Goal: Task Accomplishment & Management: Use online tool/utility

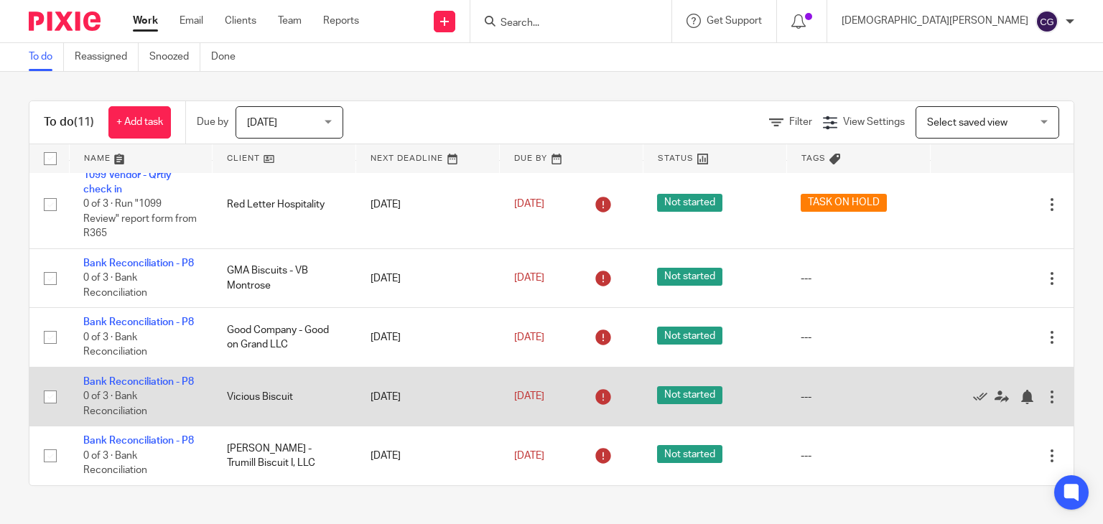
scroll to position [610, 0]
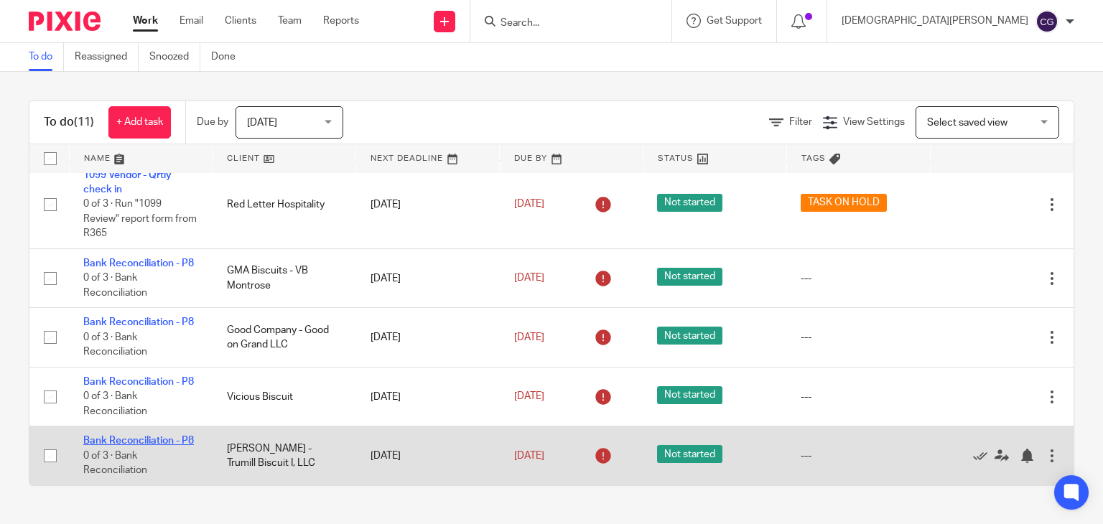
click at [97, 436] on link "Bank Reconciliation - P8" at bounding box center [138, 441] width 111 height 10
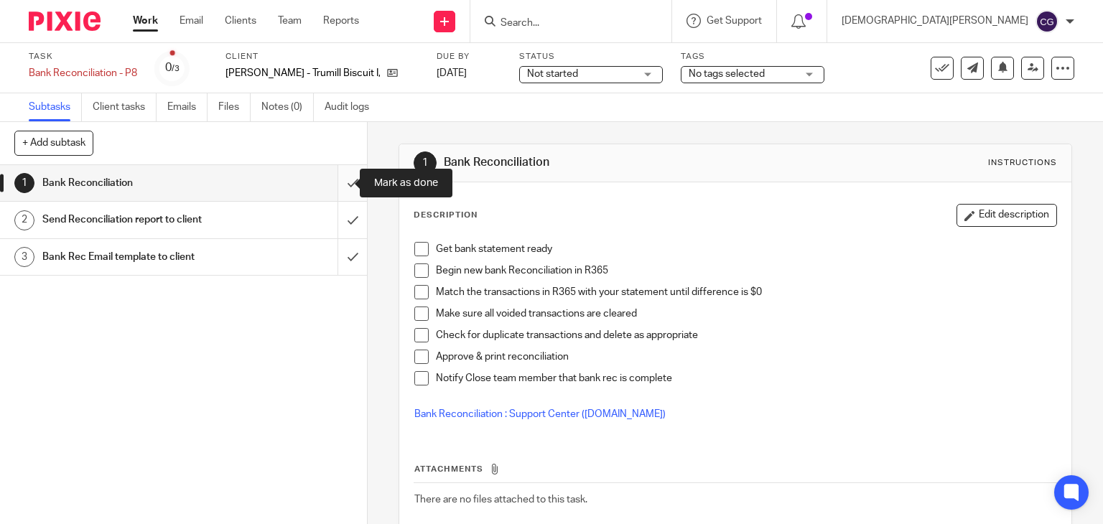
click at [334, 188] on input "submit" at bounding box center [183, 183] width 367 height 36
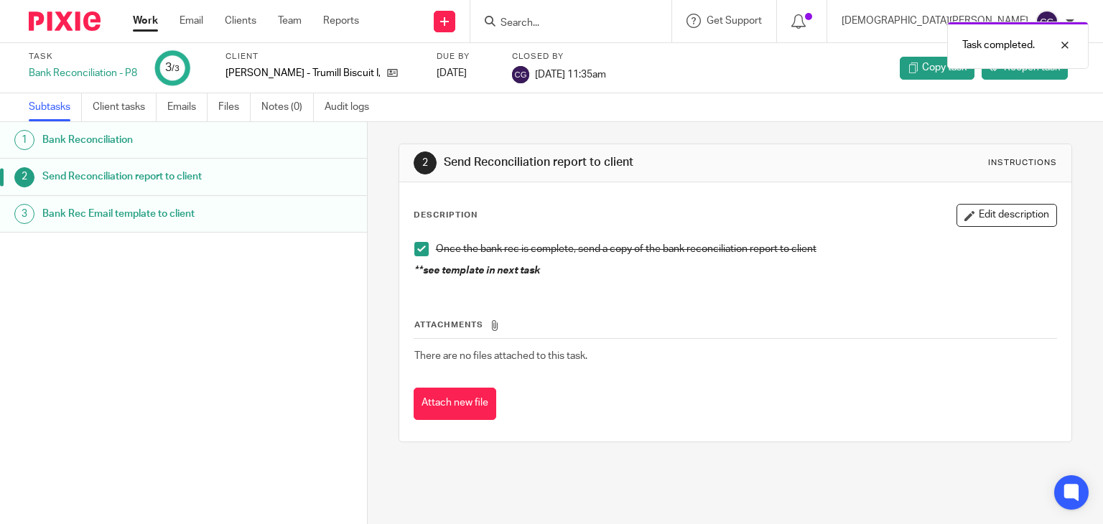
click at [255, 220] on div "Bank Rec Email template to client" at bounding box center [197, 214] width 310 height 22
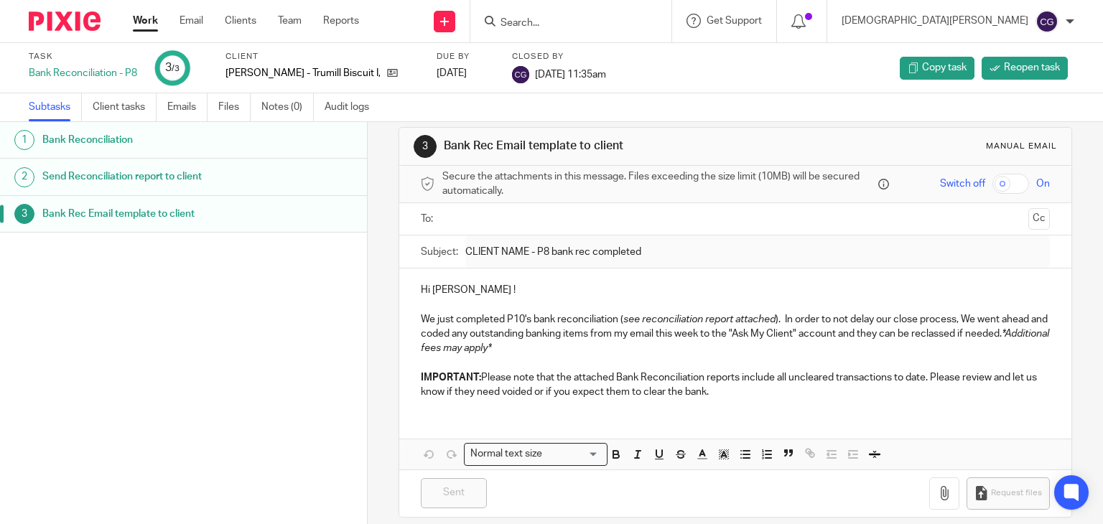
scroll to position [29, 0]
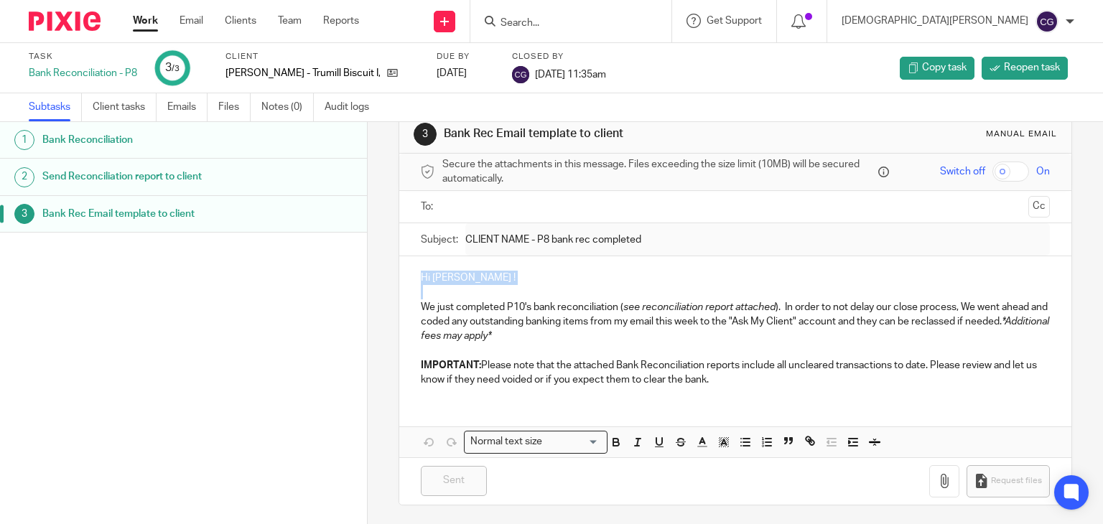
drag, startPoint x: 416, startPoint y: 276, endPoint x: 488, endPoint y: 290, distance: 73.2
click at [486, 288] on div "Hi [PERSON_NAME] ! We just completed P10's bank reconciliation ( see reconcilia…" at bounding box center [735, 326] width 673 height 141
drag, startPoint x: 497, startPoint y: 299, endPoint x: 595, endPoint y: 338, distance: 105.7
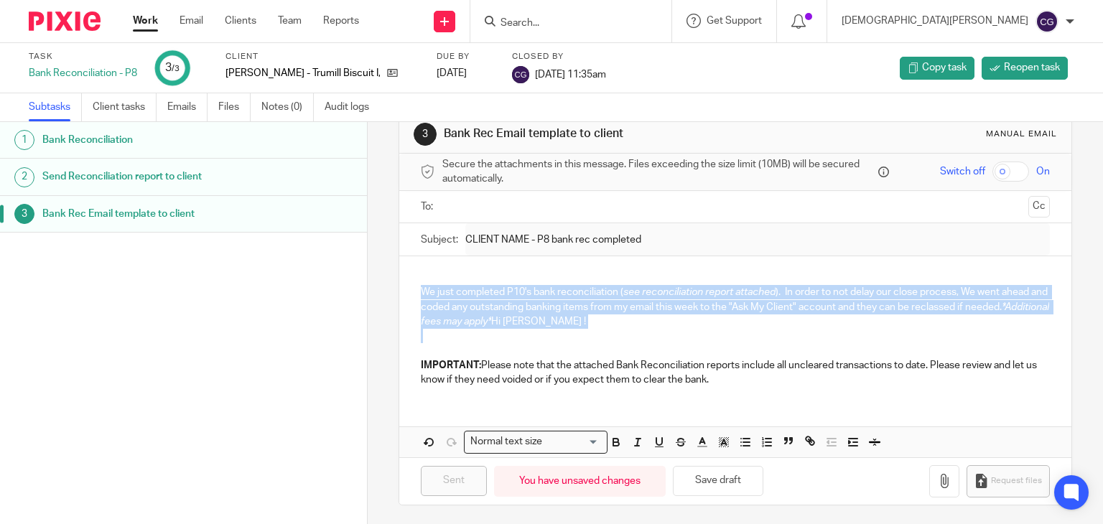
click at [570, 332] on p at bounding box center [736, 336] width 630 height 14
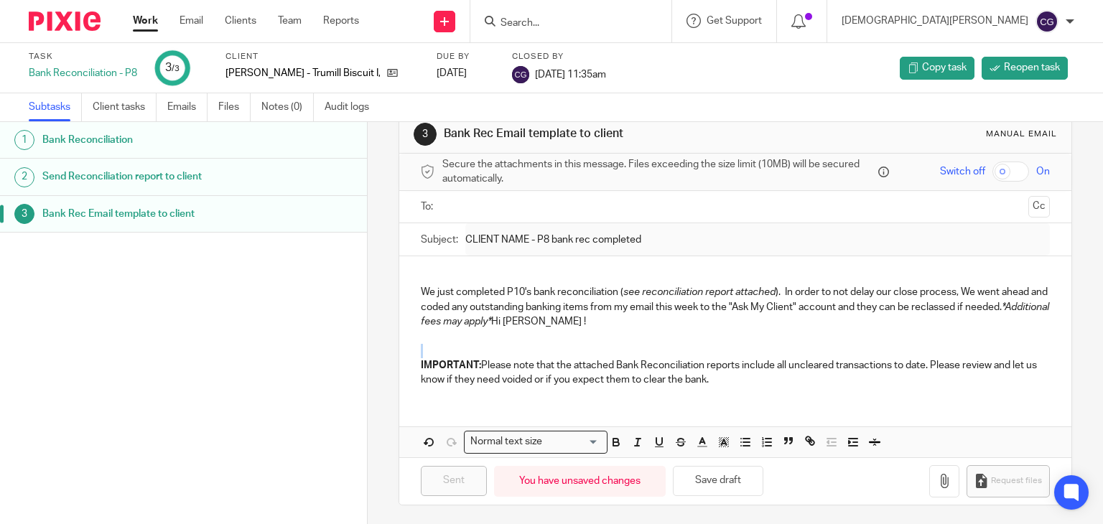
click at [570, 332] on p at bounding box center [736, 336] width 630 height 14
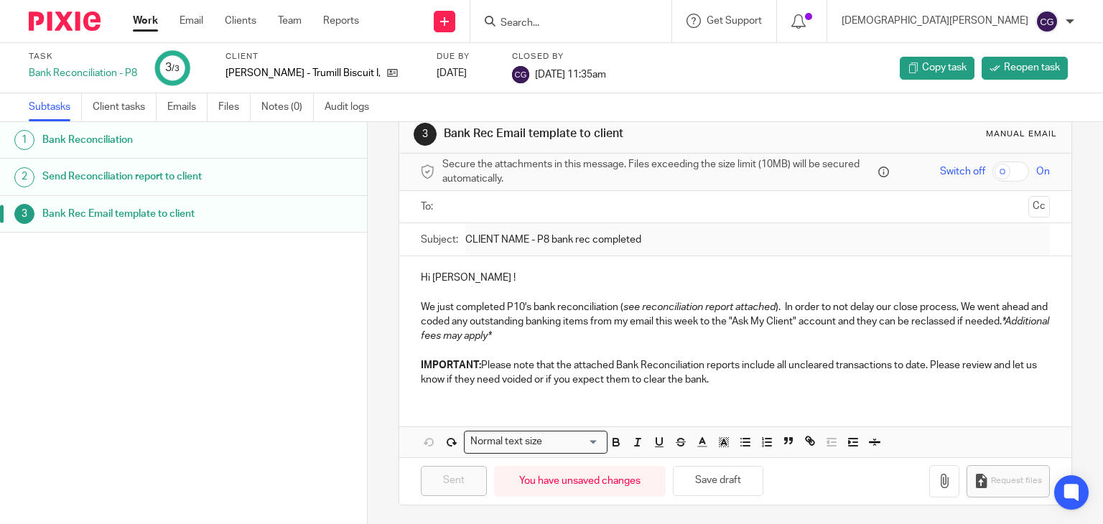
click at [481, 305] on p "We just completed P10's bank reconciliation ( see reconciliation report attache…" at bounding box center [736, 322] width 630 height 44
click at [421, 271] on p "Hi [PERSON_NAME] !" at bounding box center [736, 278] width 630 height 14
drag, startPoint x: 414, startPoint y: 277, endPoint x: 498, endPoint y: 311, distance: 91.2
click at [493, 307] on div "Hi [PERSON_NAME] ! We just completed P10's bank reconciliation ( see reconcilia…" at bounding box center [735, 326] width 673 height 141
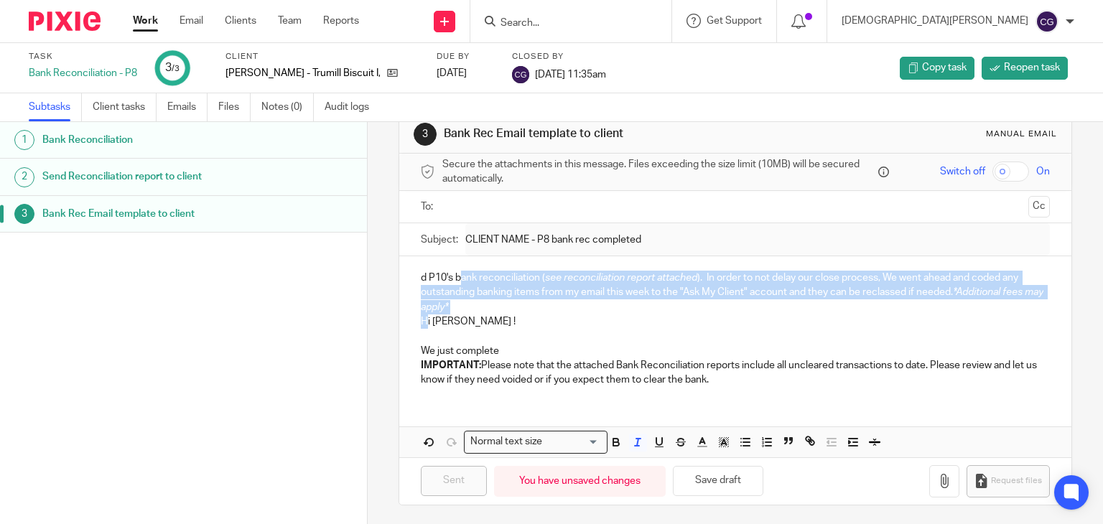
drag, startPoint x: 498, startPoint y: 311, endPoint x: 454, endPoint y: 278, distance: 55.4
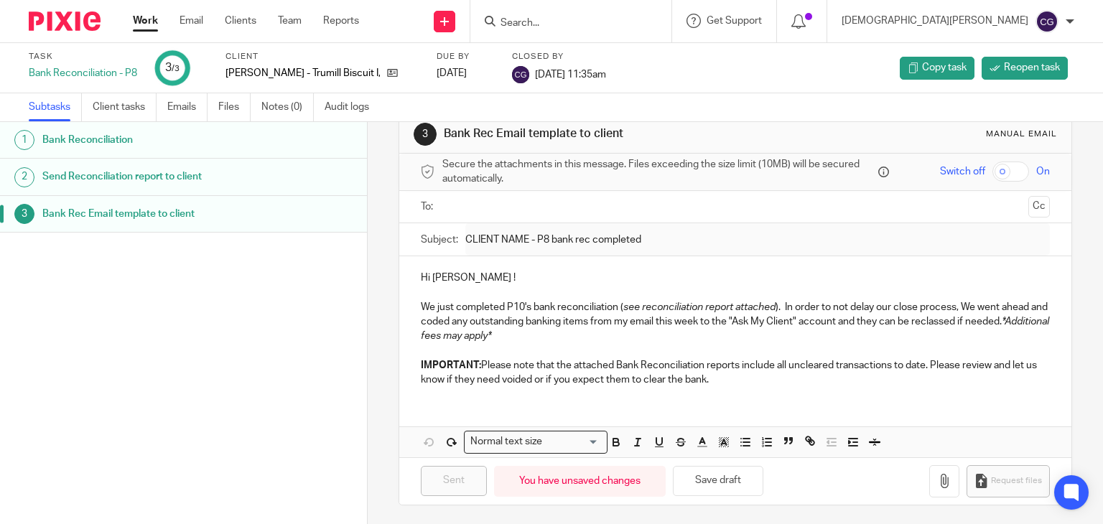
click at [577, 340] on em "*Additional fees may apply*" at bounding box center [736, 329] width 630 height 24
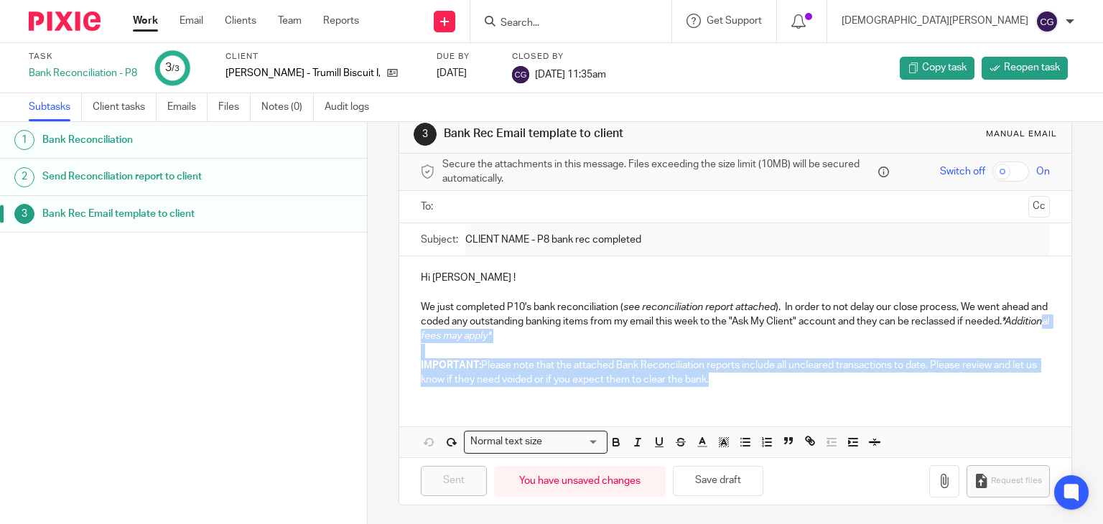
drag, startPoint x: 716, startPoint y: 380, endPoint x: 469, endPoint y: 324, distance: 253.3
click at [474, 328] on div "Hi [PERSON_NAME] ! We just completed P10's bank reconciliation ( see reconcilia…" at bounding box center [735, 326] width 673 height 141
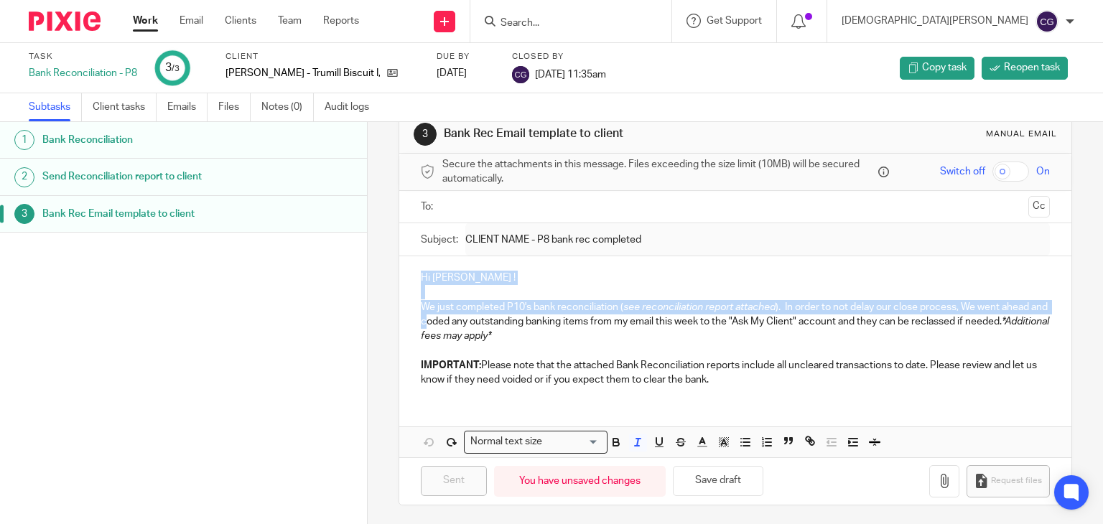
drag, startPoint x: 469, startPoint y: 324, endPoint x: 410, endPoint y: 269, distance: 80.3
click at [410, 269] on div "Hi [PERSON_NAME] ! We just completed P10's bank reconciliation ( see reconcilia…" at bounding box center [735, 326] width 673 height 141
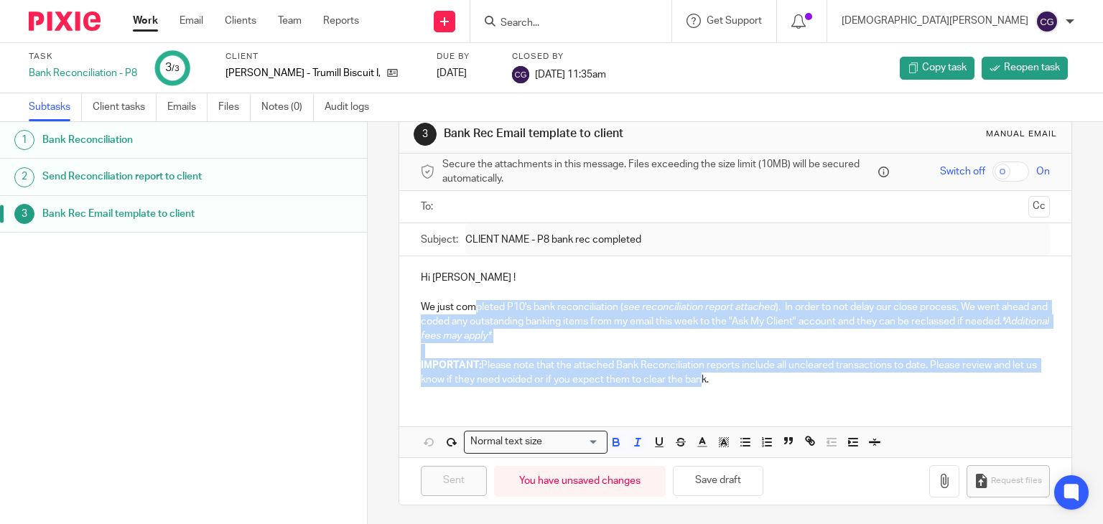
drag, startPoint x: 711, startPoint y: 383, endPoint x: 471, endPoint y: 305, distance: 252.3
click at [471, 305] on div "Hi [PERSON_NAME] ! We just completed P10's bank reconciliation ( see reconcilia…" at bounding box center [735, 326] width 673 height 141
click at [697, 367] on p "IMPORTANT: Please note that the attached Bank Reconciliation reports include al…" at bounding box center [736, 372] width 630 height 29
drag, startPoint x: 676, startPoint y: 374, endPoint x: 379, endPoint y: 274, distance: 313.8
click at [379, 274] on div "3 Bank Rec Email template to client Manual email Secure the attachments in this…" at bounding box center [735, 323] width 735 height 402
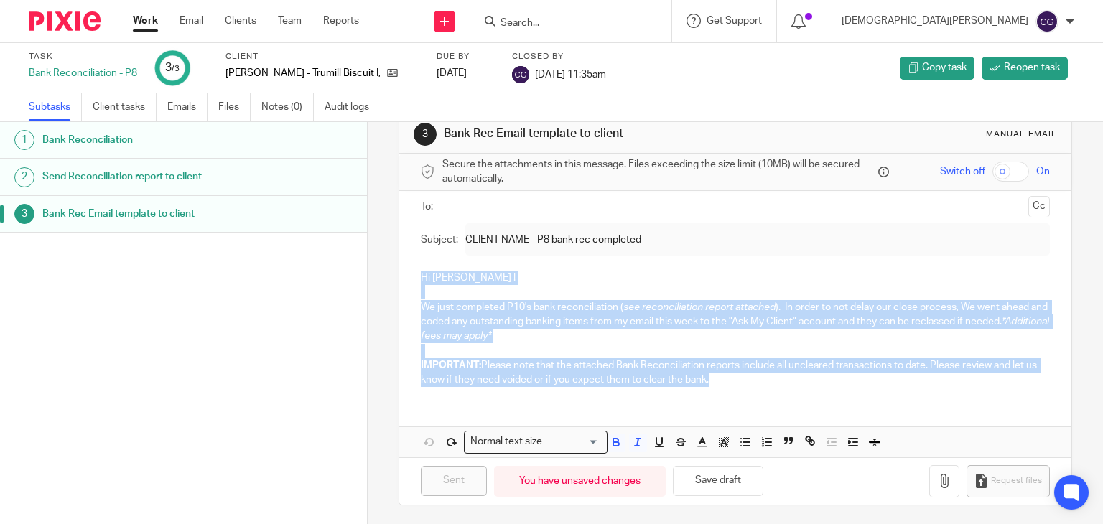
copy div "Hi [PERSON_NAME] ! We just completed P10's bank reconciliation ( see reconcilia…"
click at [142, 25] on link "Work" at bounding box center [145, 21] width 25 height 14
